Goal: Participate in discussion: Engage in conversation with other users on a specific topic

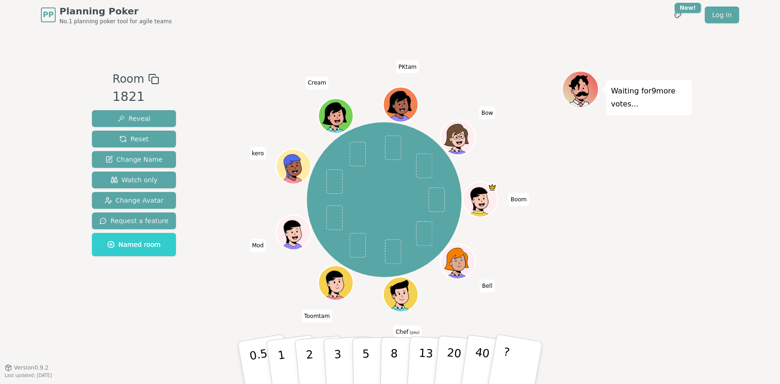
click at [624, 271] on div "Waiting for 9 more votes..." at bounding box center [627, 198] width 130 height 255
click at [383, 368] on button "8" at bounding box center [404, 362] width 48 height 71
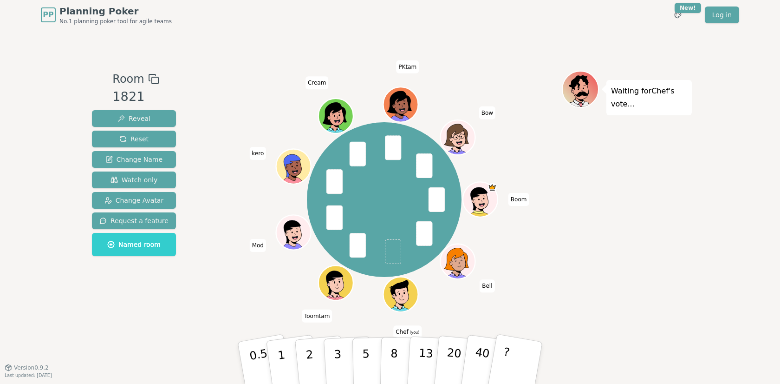
drag, startPoint x: 368, startPoint y: 316, endPoint x: 372, endPoint y: 308, distance: 8.7
click at [372, 308] on div "Boom Bell Chef (you) Toomtam Mod kero Cream PKtam Bow" at bounding box center [384, 198] width 355 height 255
click at [372, 357] on button "5" at bounding box center [377, 362] width 48 height 71
click at [331, 350] on button "3" at bounding box center [348, 363] width 51 height 72
click at [260, 275] on div "Boom Bell Chef (you) Toomtam Mod kero Cream PKtam Bow" at bounding box center [384, 199] width 355 height 224
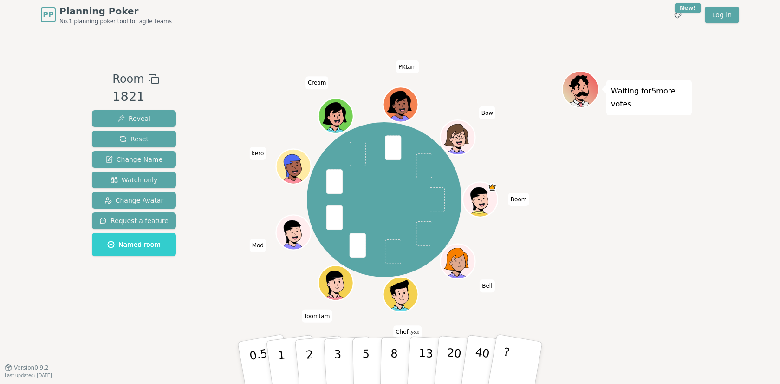
click at [450, 23] on div "PP Planning Poker No.1 planning poker tool for agile teams Toggle theme New! Lo…" at bounding box center [390, 15] width 699 height 30
click at [351, 369] on button "3" at bounding box center [348, 363] width 51 height 72
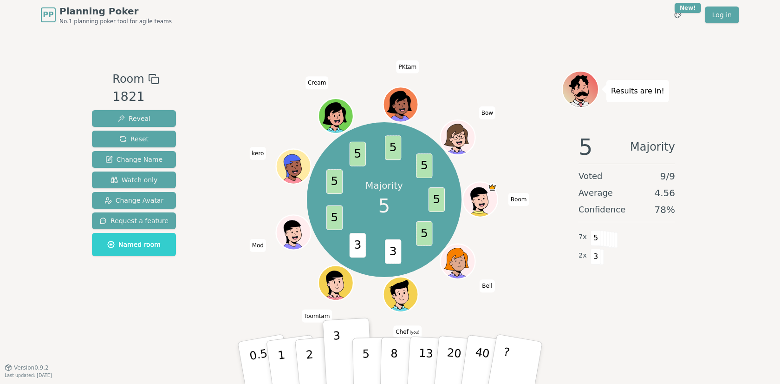
click at [284, 311] on div "Majority 5 5 5 3 3 5 5 5 5 5 Boom Bell Chef (you) Toomtam Mod kero Cream PKtam …" at bounding box center [384, 199] width 355 height 224
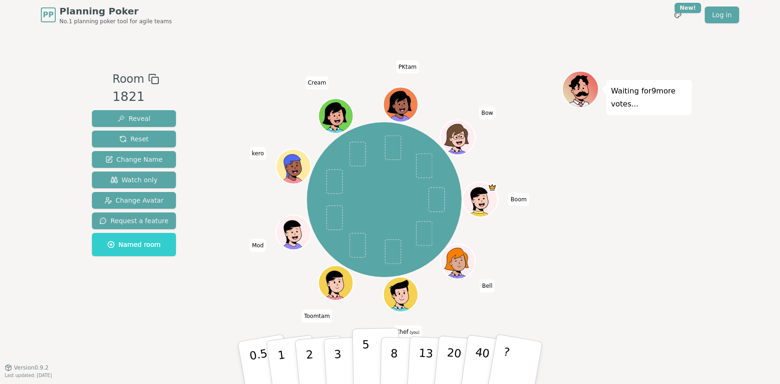
click at [377, 353] on button "5" at bounding box center [377, 362] width 48 height 71
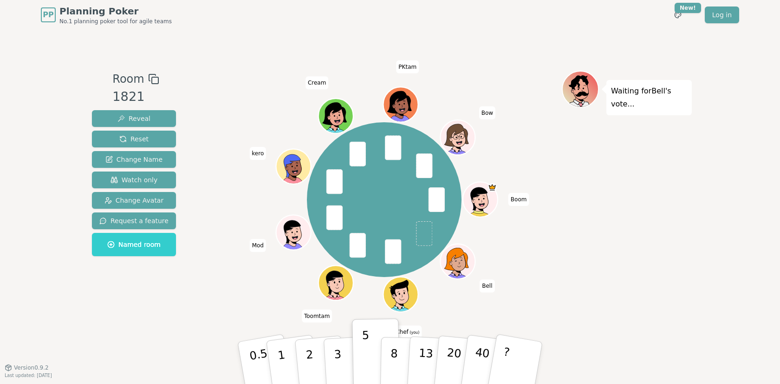
click at [452, 289] on div "Boom Bell Chef (you) Toomtam Mod kero Cream PKtam Bow" at bounding box center [384, 199] width 355 height 224
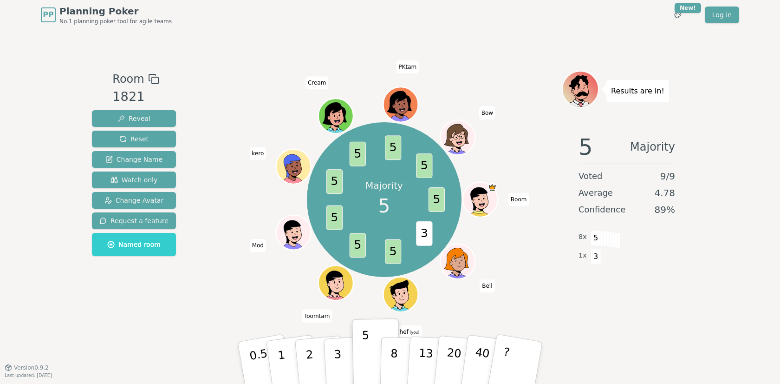
click at [426, 292] on div "Majority 5 5 3 5 5 5 5 5 5 5 Boom Bell Chef (you) Toomtam Mod kero Cream PKtam …" at bounding box center [384, 199] width 355 height 224
click at [440, 293] on div "Majority 5 5 3 5 5 5 5 5 5 5 Boom Bell Chef (you) Toomtam Mod kero Cream PKtam …" at bounding box center [384, 199] width 355 height 224
